Goal: Browse casually

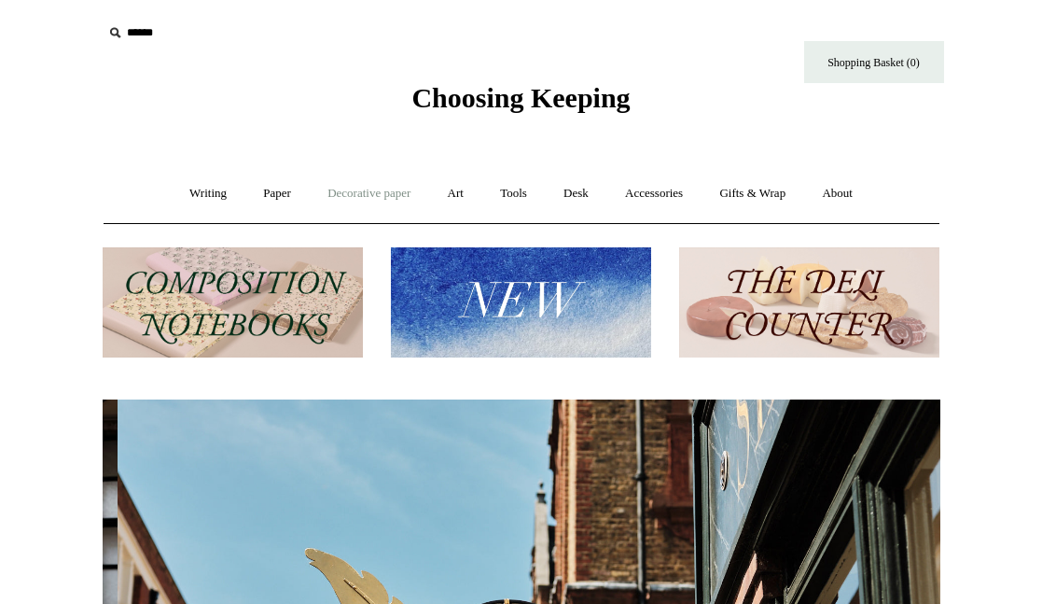
scroll to position [0, 838]
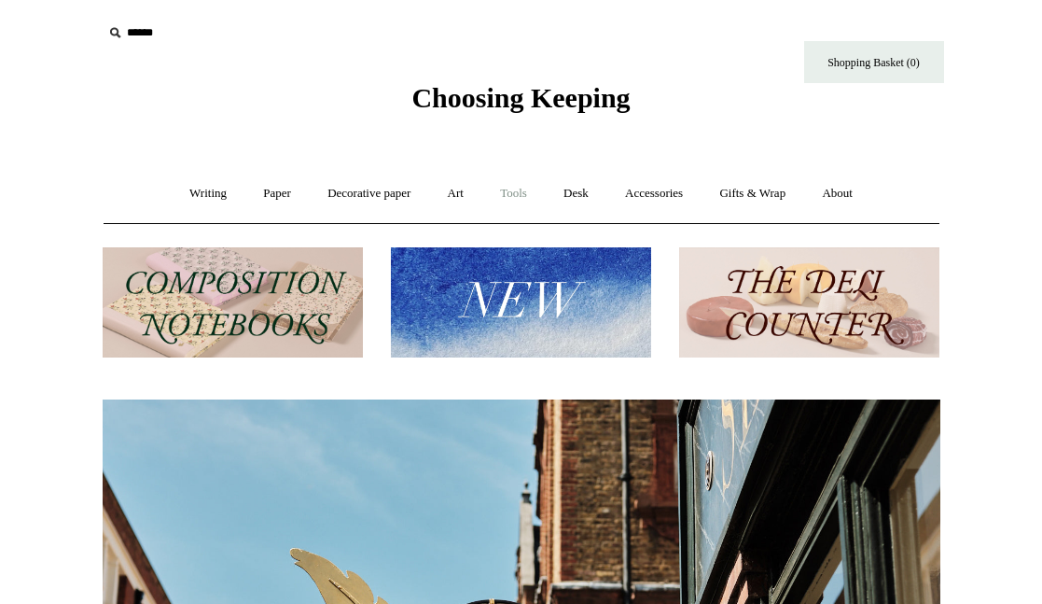
click at [523, 190] on link "Tools +" at bounding box center [513, 193] width 61 height 49
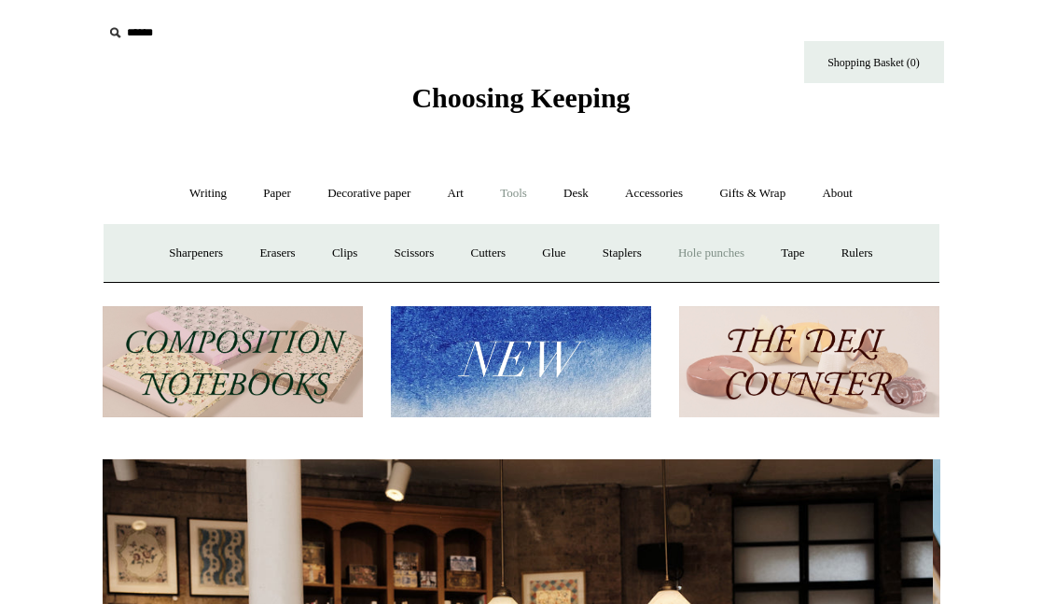
scroll to position [0, 0]
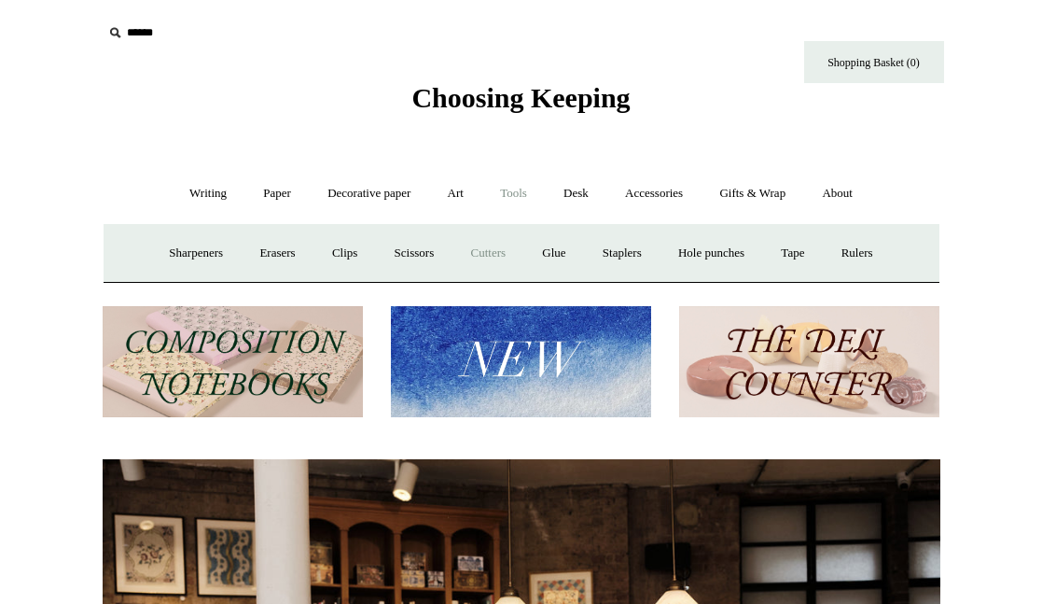
click at [479, 256] on link "Cutters" at bounding box center [488, 253] width 69 height 49
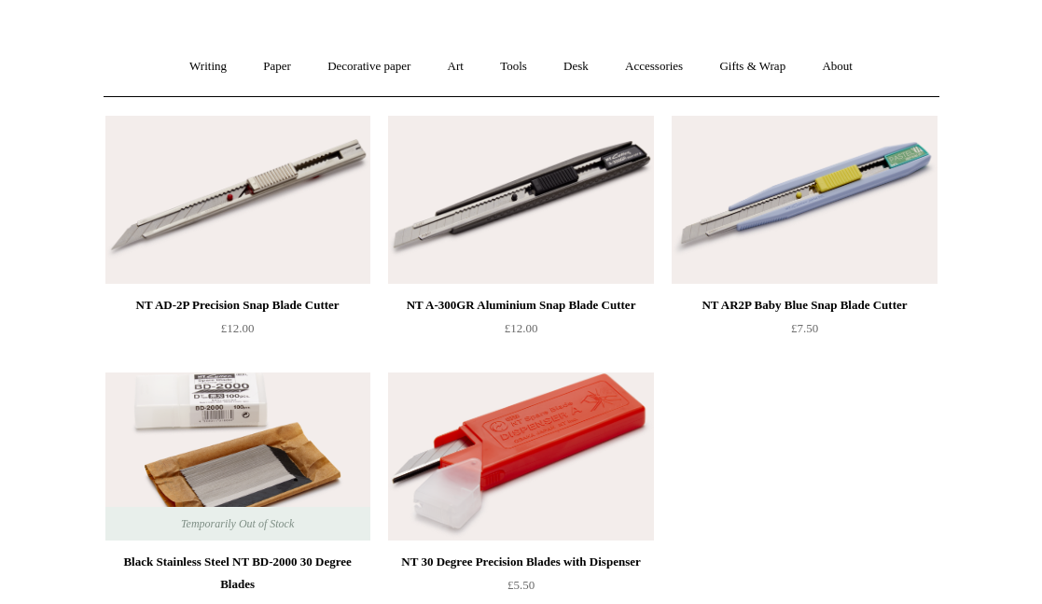
scroll to position [1, 0]
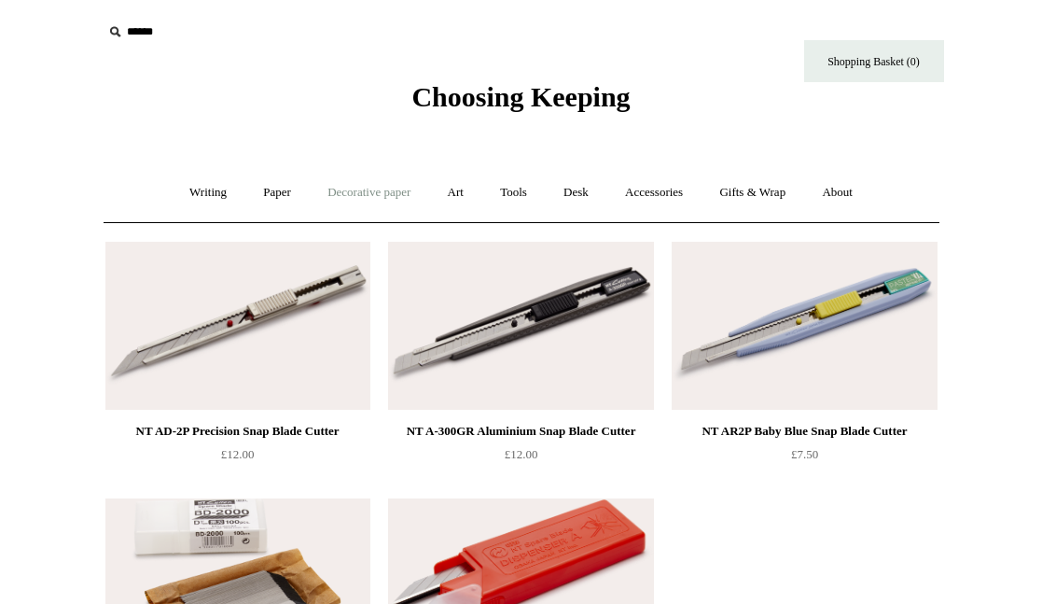
click at [388, 199] on link "Decorative paper +" at bounding box center [369, 192] width 117 height 49
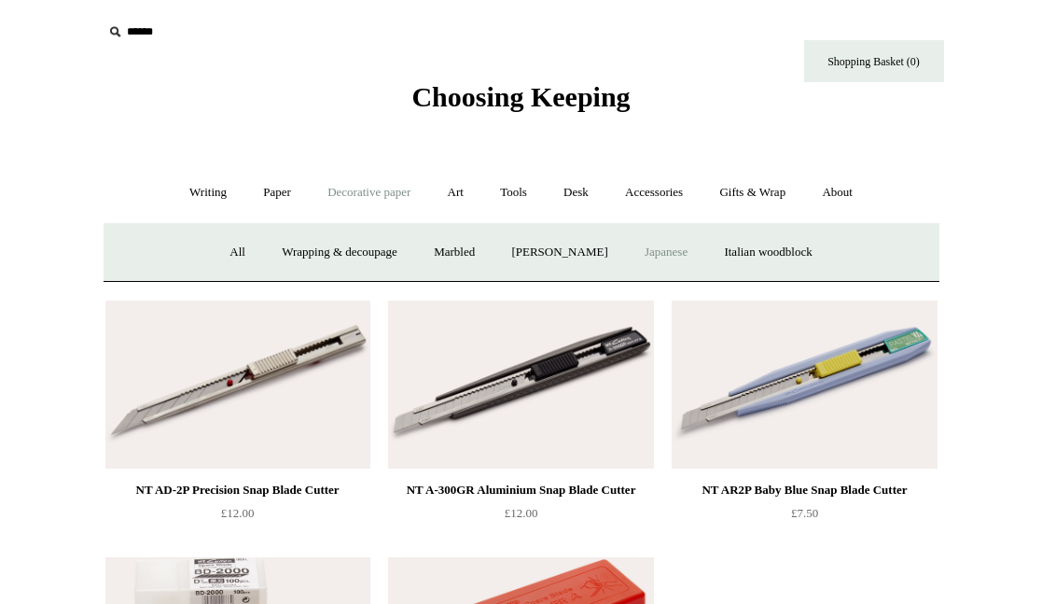
click at [671, 255] on link "Japanese" at bounding box center [666, 252] width 77 height 49
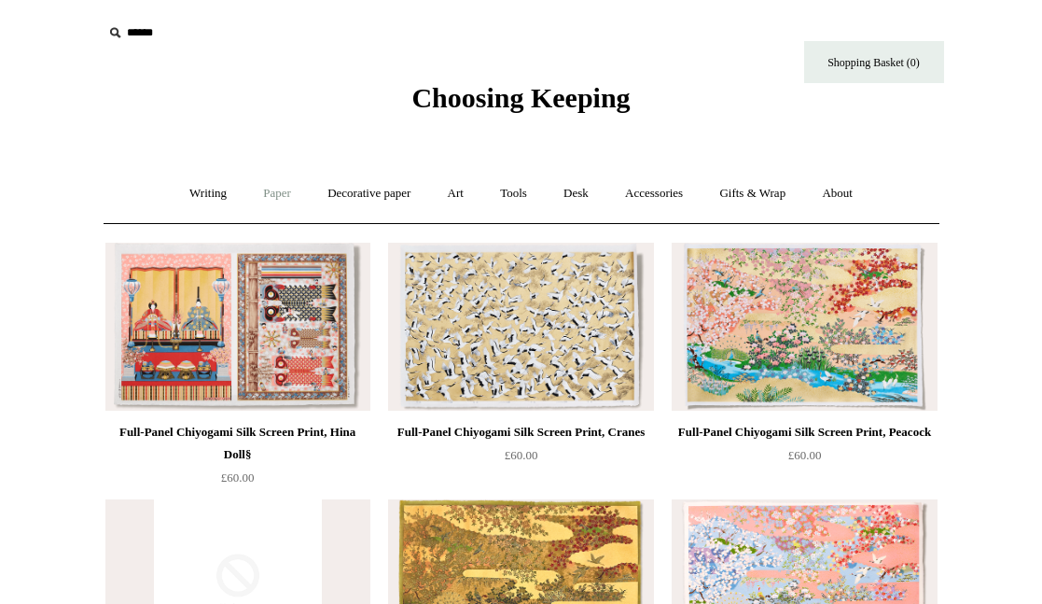
click at [267, 191] on link "Paper +" at bounding box center [277, 193] width 62 height 49
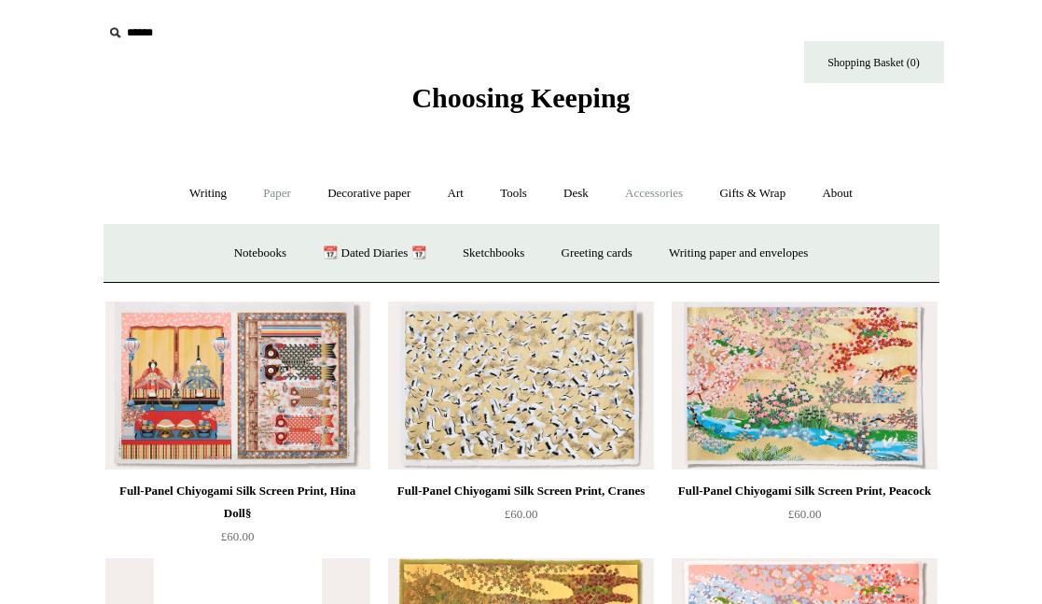
click at [677, 196] on link "Accessories +" at bounding box center [653, 193] width 91 height 49
click at [232, 246] on link "Personal Accessories +" at bounding box center [203, 253] width 135 height 49
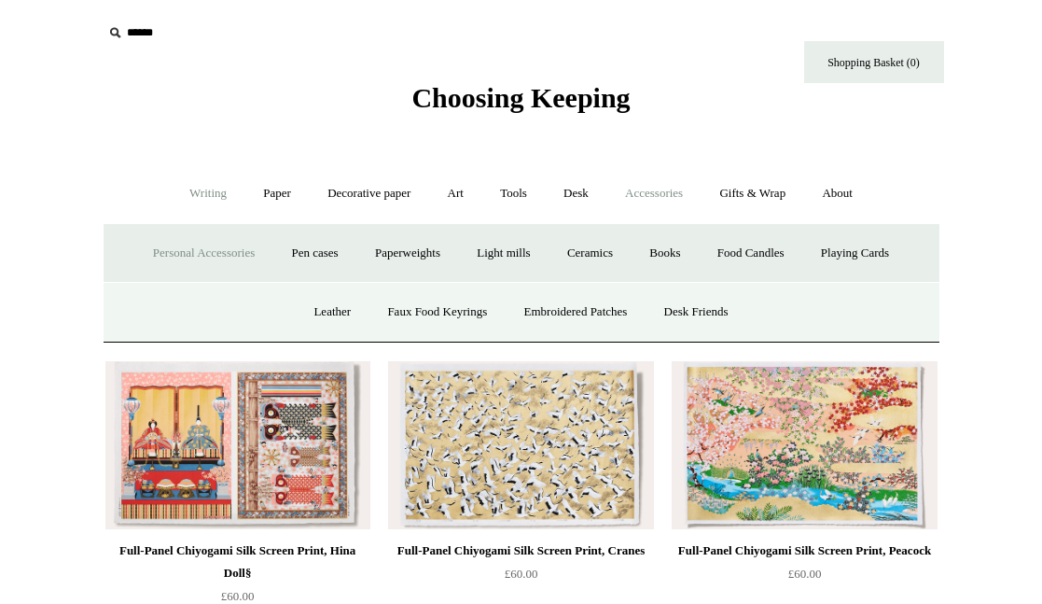
click at [194, 196] on link "Writing +" at bounding box center [208, 193] width 71 height 49
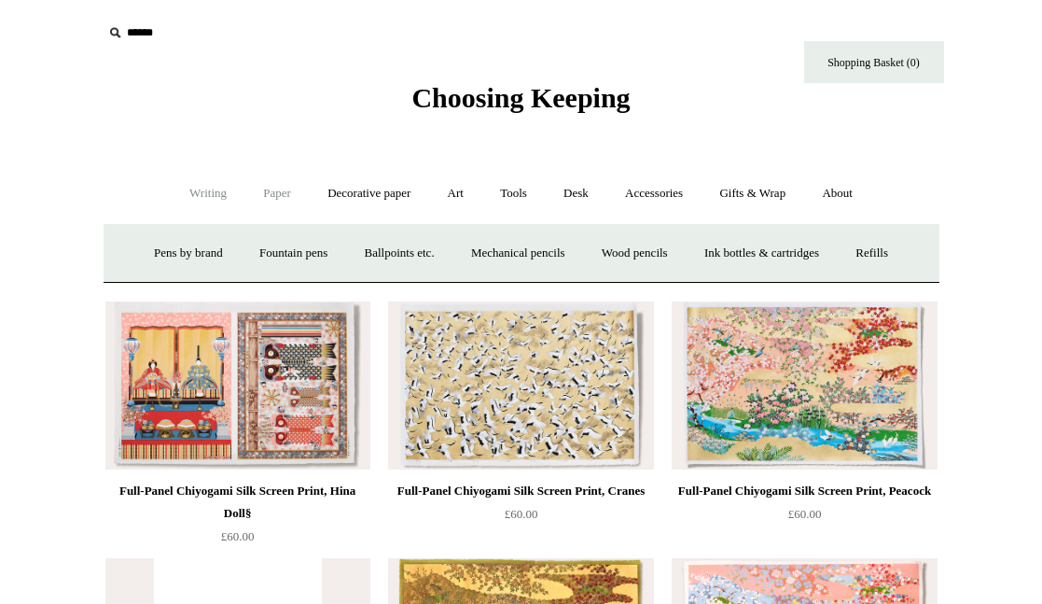
click at [292, 187] on link "Paper +" at bounding box center [277, 193] width 62 height 49
click at [365, 193] on link "Decorative paper +" at bounding box center [369, 193] width 117 height 49
click at [384, 250] on link "Wrapping & decoupage" at bounding box center [339, 253] width 149 height 49
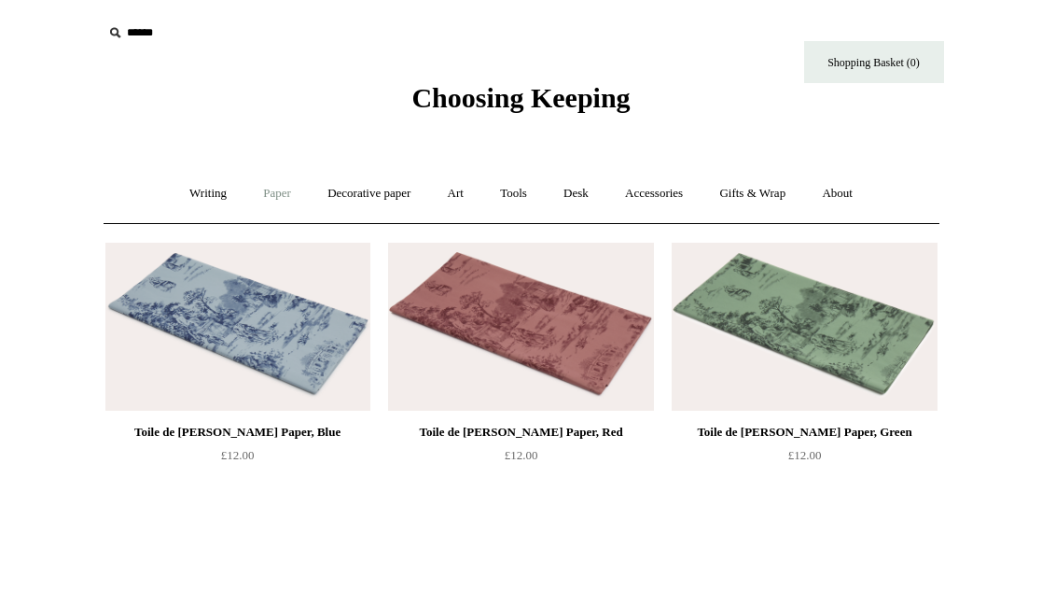
click at [279, 205] on link "Paper +" at bounding box center [277, 193] width 62 height 49
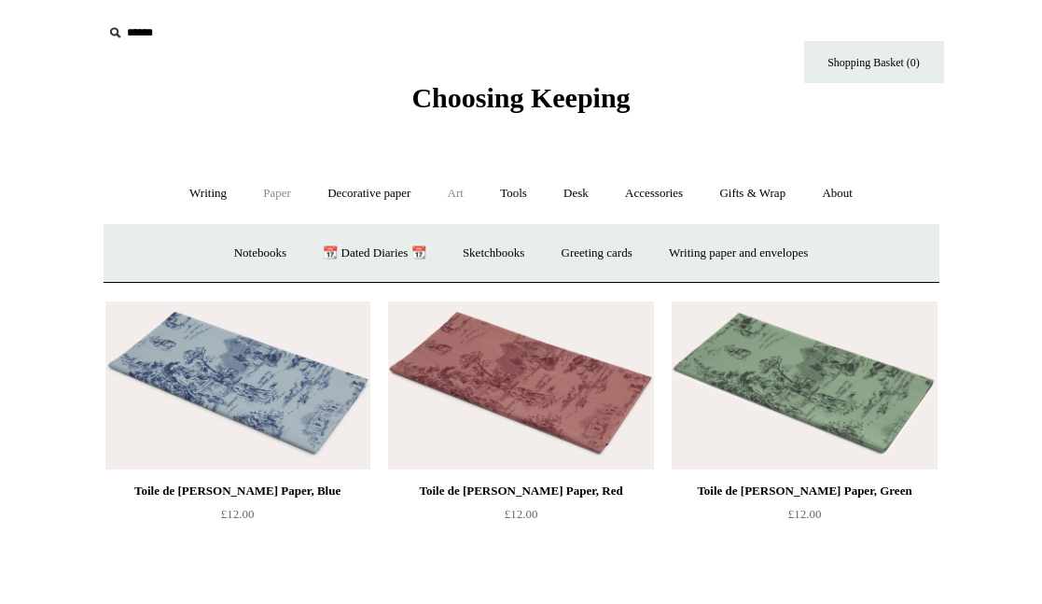
click at [463, 189] on link "Art +" at bounding box center [455, 193] width 49 height 49
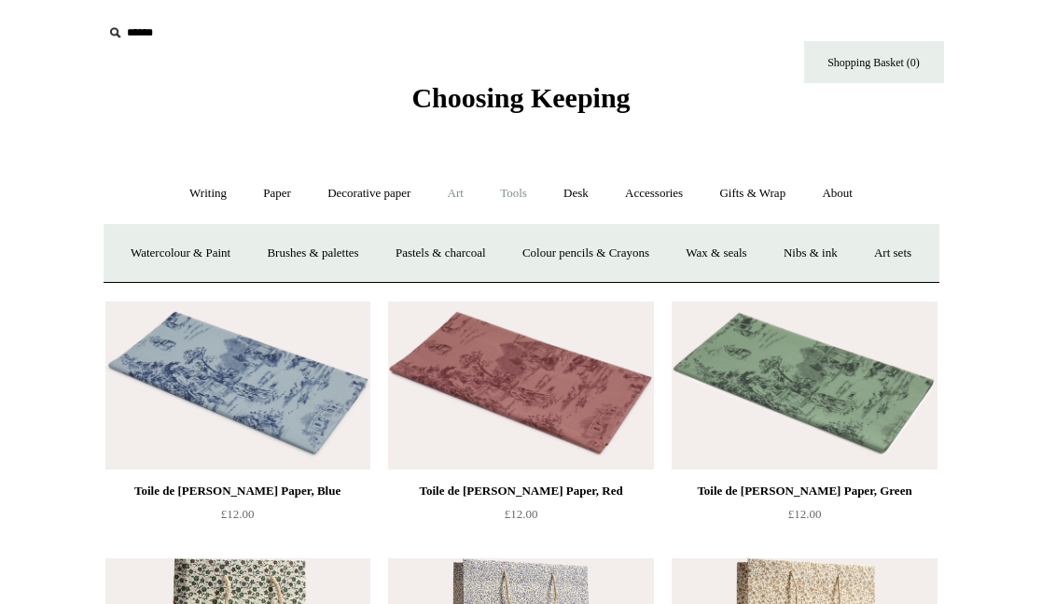
click at [515, 195] on link "Tools +" at bounding box center [513, 193] width 61 height 49
click at [414, 256] on link "Scissors" at bounding box center [415, 253] width 74 height 49
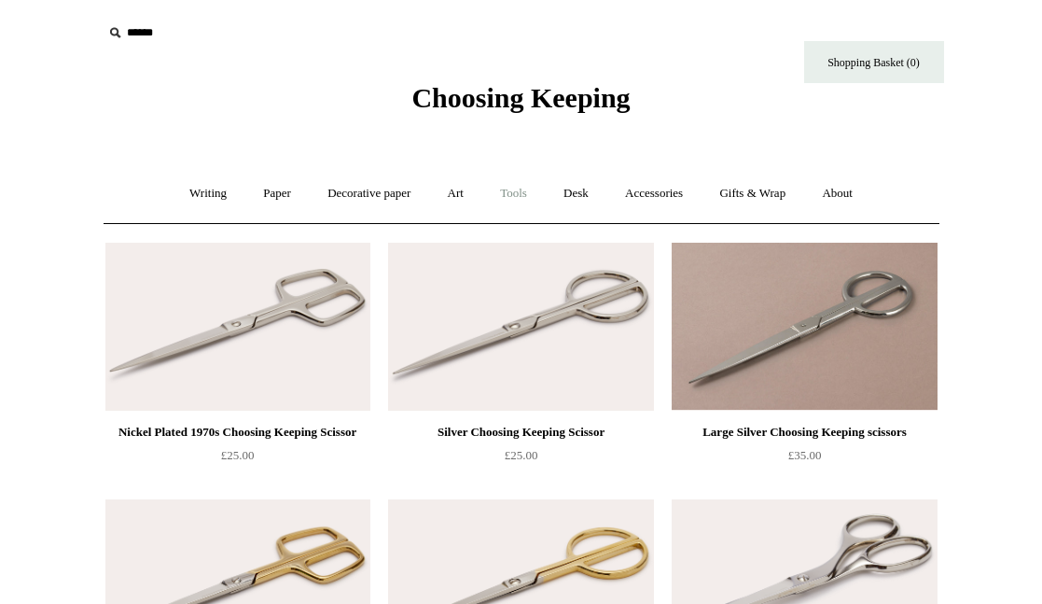
click at [516, 188] on link "Tools +" at bounding box center [513, 193] width 61 height 49
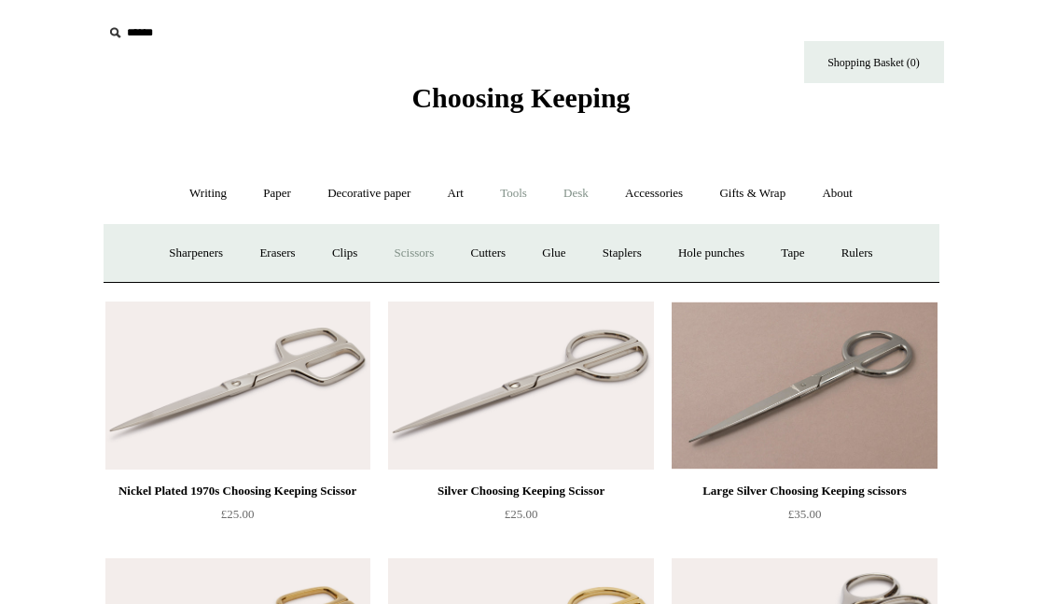
click at [596, 181] on link "Desk +" at bounding box center [576, 193] width 59 height 49
click at [584, 242] on link "Desk Accessories" at bounding box center [600, 253] width 119 height 49
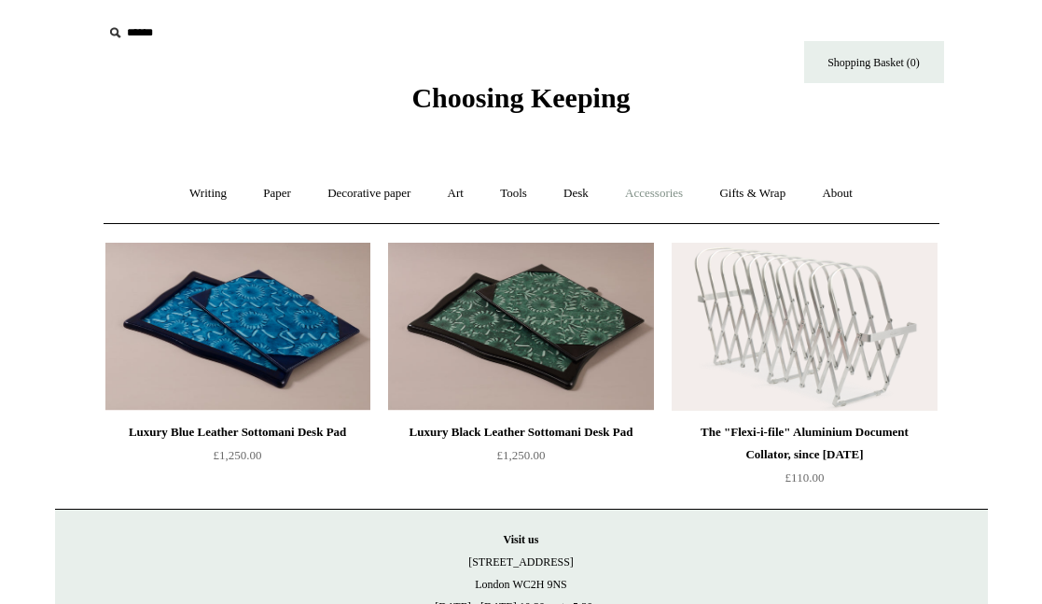
click at [700, 207] on link "Accessories +" at bounding box center [653, 193] width 91 height 49
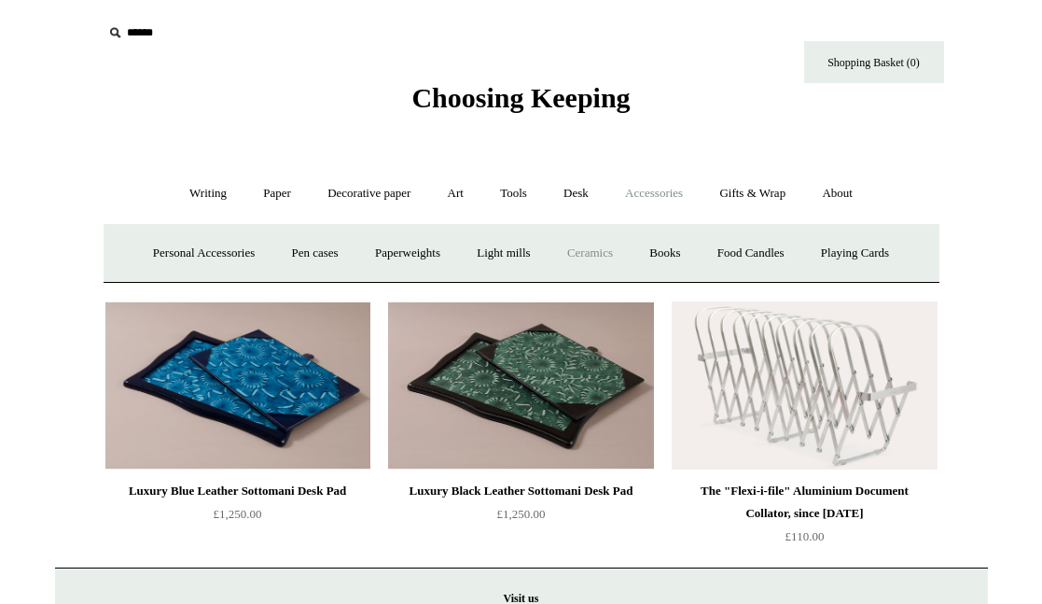
click at [614, 256] on link "Ceramics +" at bounding box center [590, 253] width 79 height 49
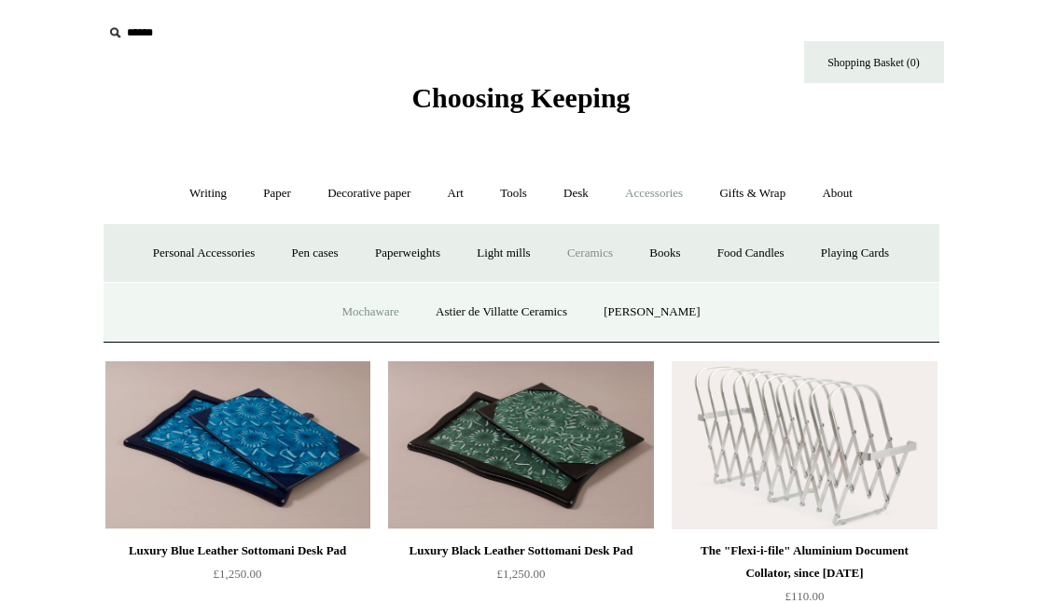
click at [400, 314] on link "Mochaware" at bounding box center [370, 311] width 91 height 49
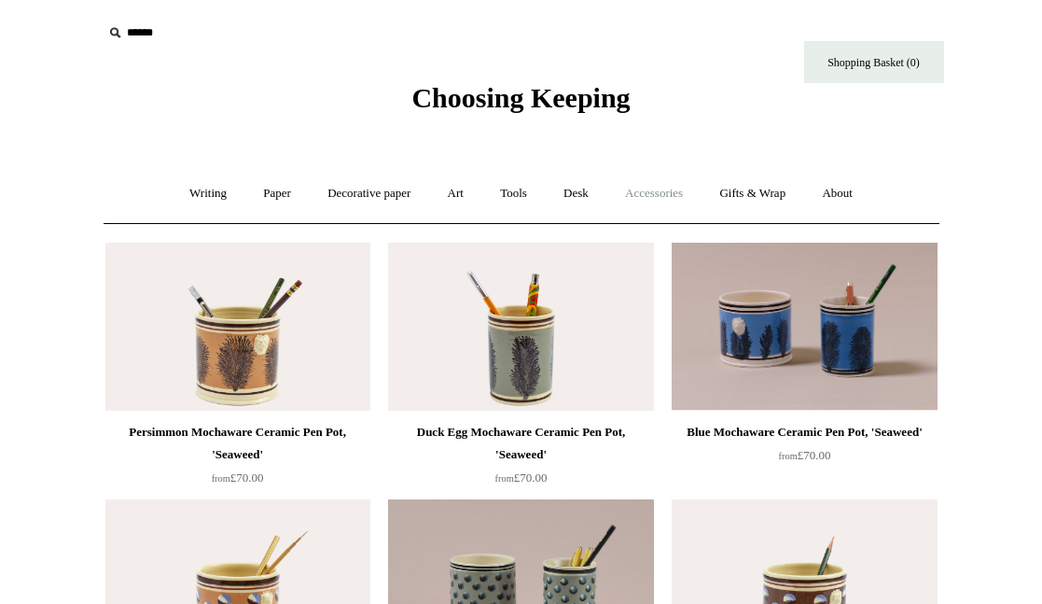
click at [664, 186] on link "Accessories +" at bounding box center [653, 193] width 91 height 49
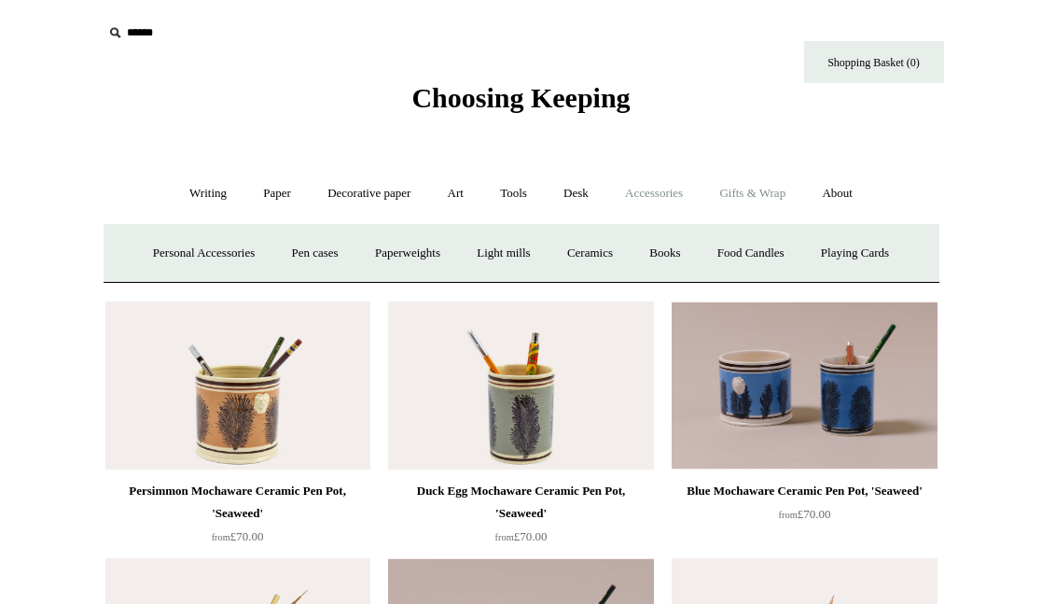
click at [789, 202] on link "Gifts & Wrap +" at bounding box center [753, 193] width 100 height 49
click at [429, 201] on ul "Writing + Pens by brand + [GEOGRAPHIC_DATA] Lamy Ohnishi Seisakusho [GEOGRAPHIC…" at bounding box center [521, 193] width 697 height 49
click at [790, 244] on link "Gifts +" at bounding box center [785, 253] width 58 height 49
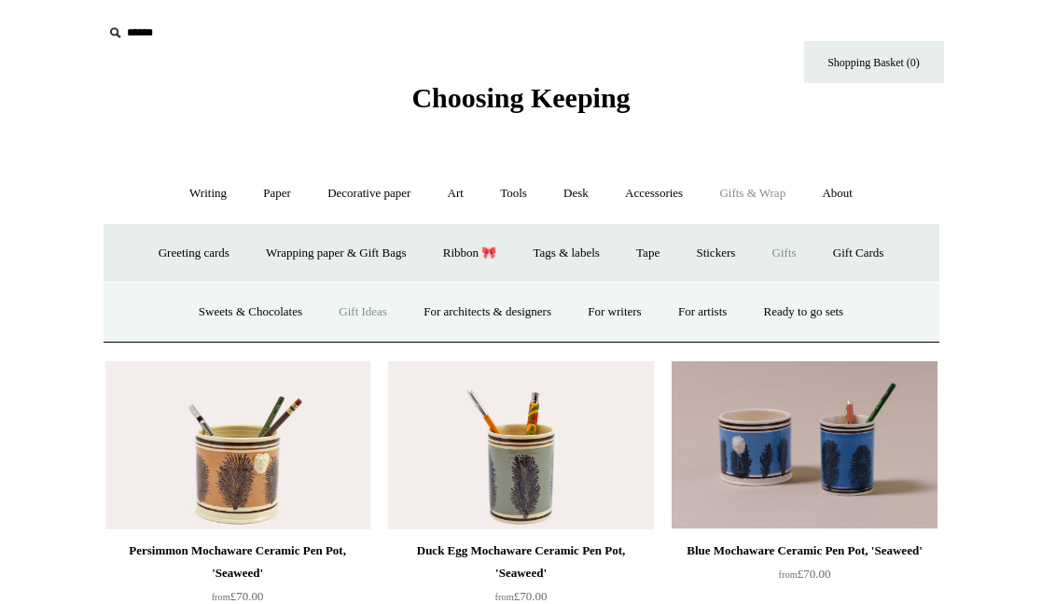
click at [360, 311] on link "Gift Ideas" at bounding box center [363, 311] width 82 height 49
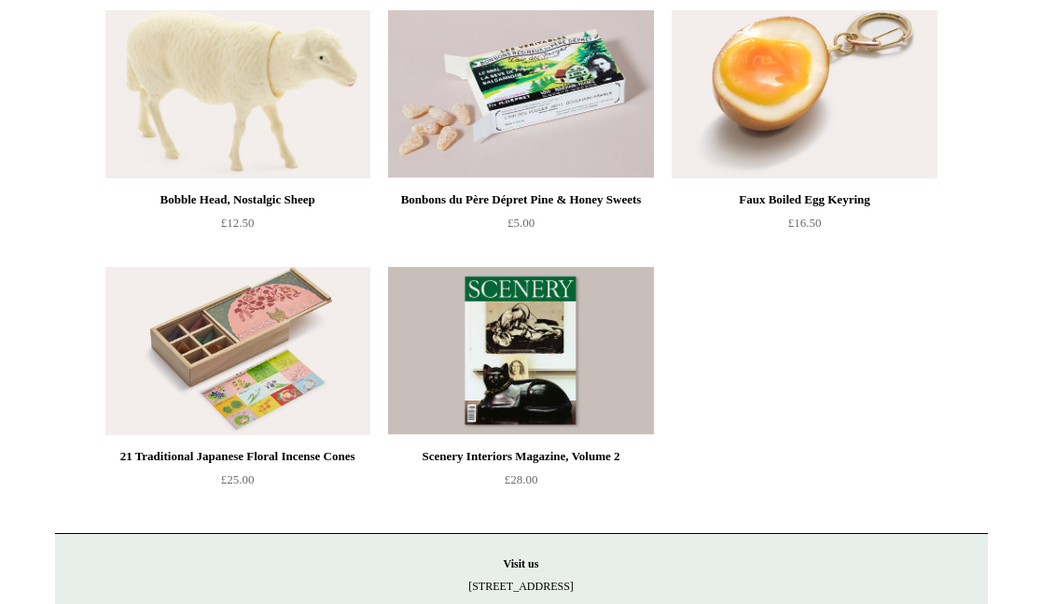
scroll to position [1334, 0]
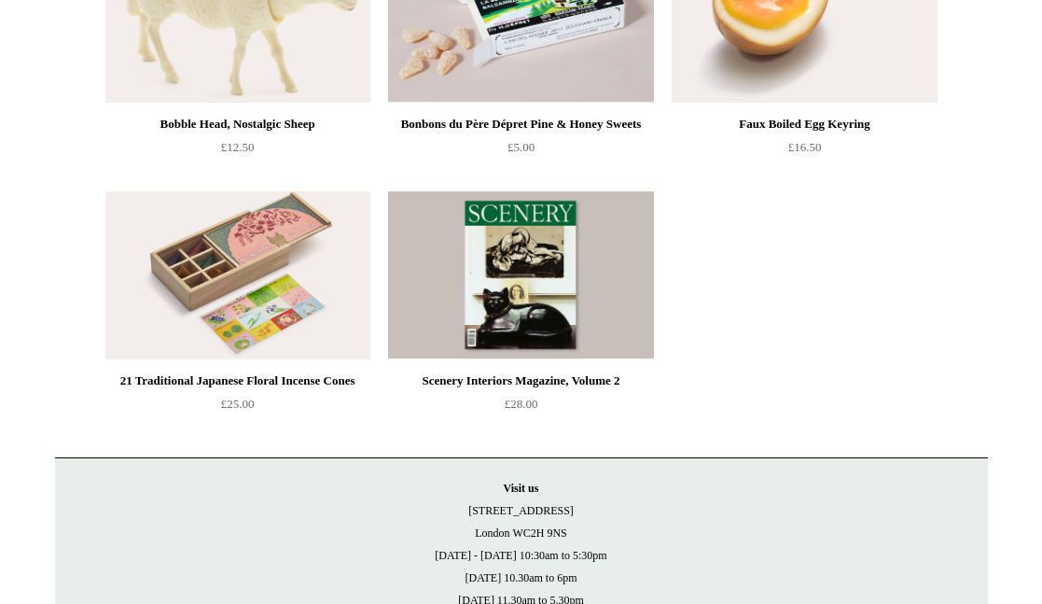
click at [454, 327] on img at bounding box center [520, 275] width 265 height 168
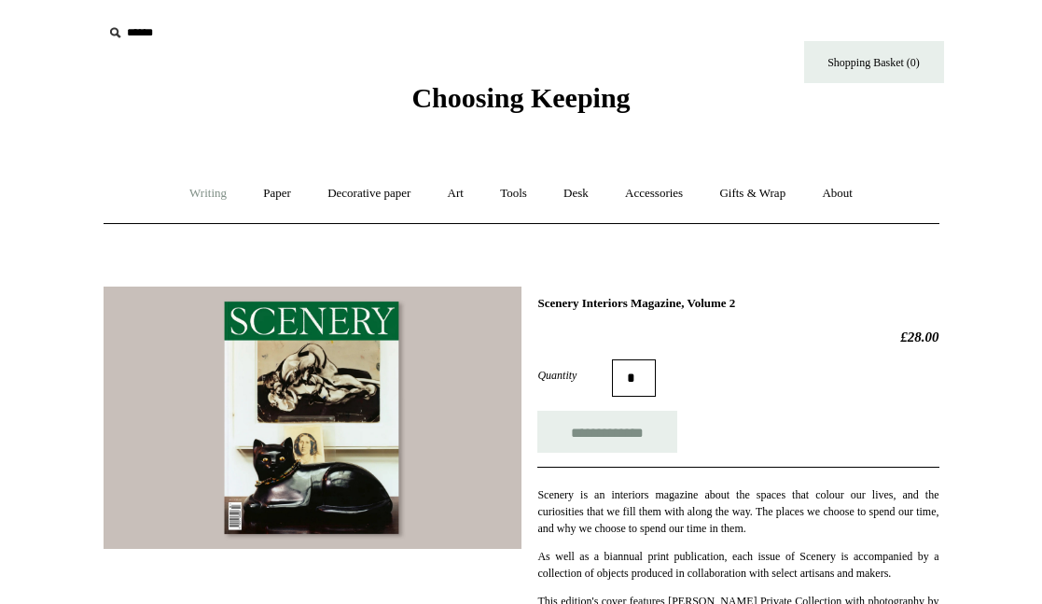
click at [181, 203] on link "Writing +" at bounding box center [208, 193] width 71 height 49
